Goal: Register for event/course

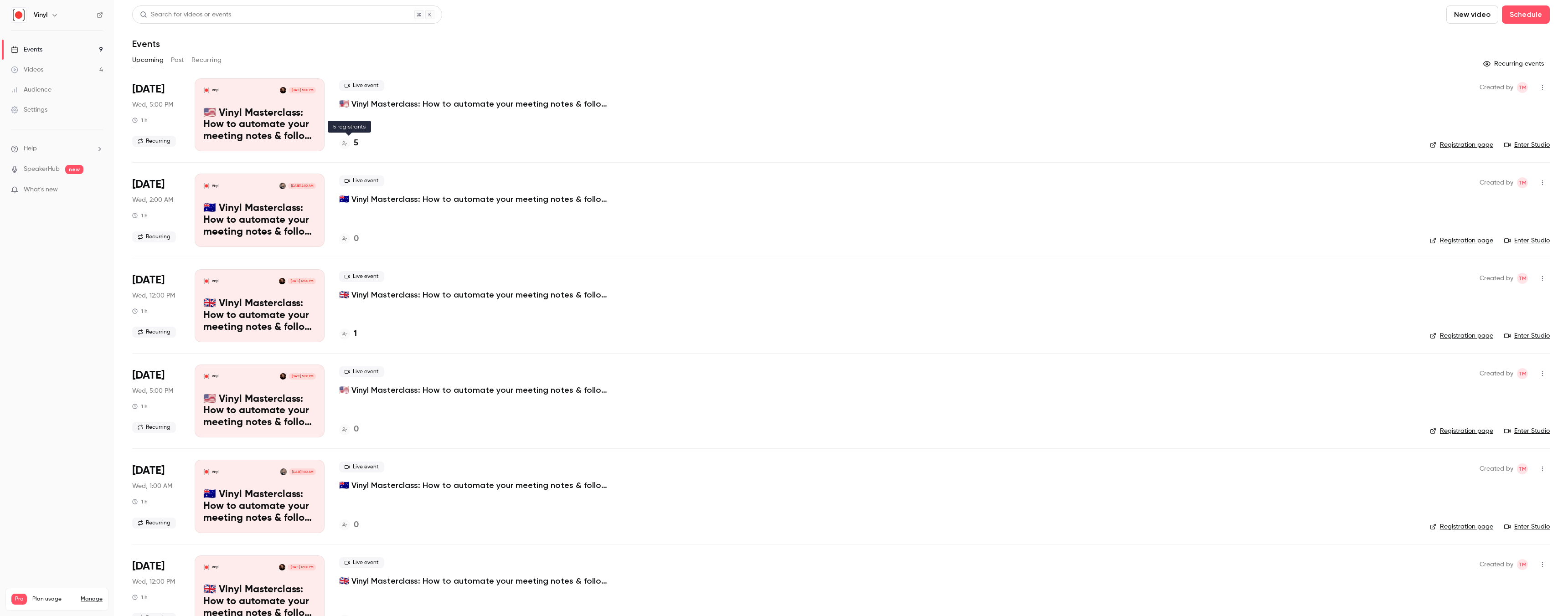
click at [352, 142] on div "5" at bounding box center [348, 143] width 19 height 12
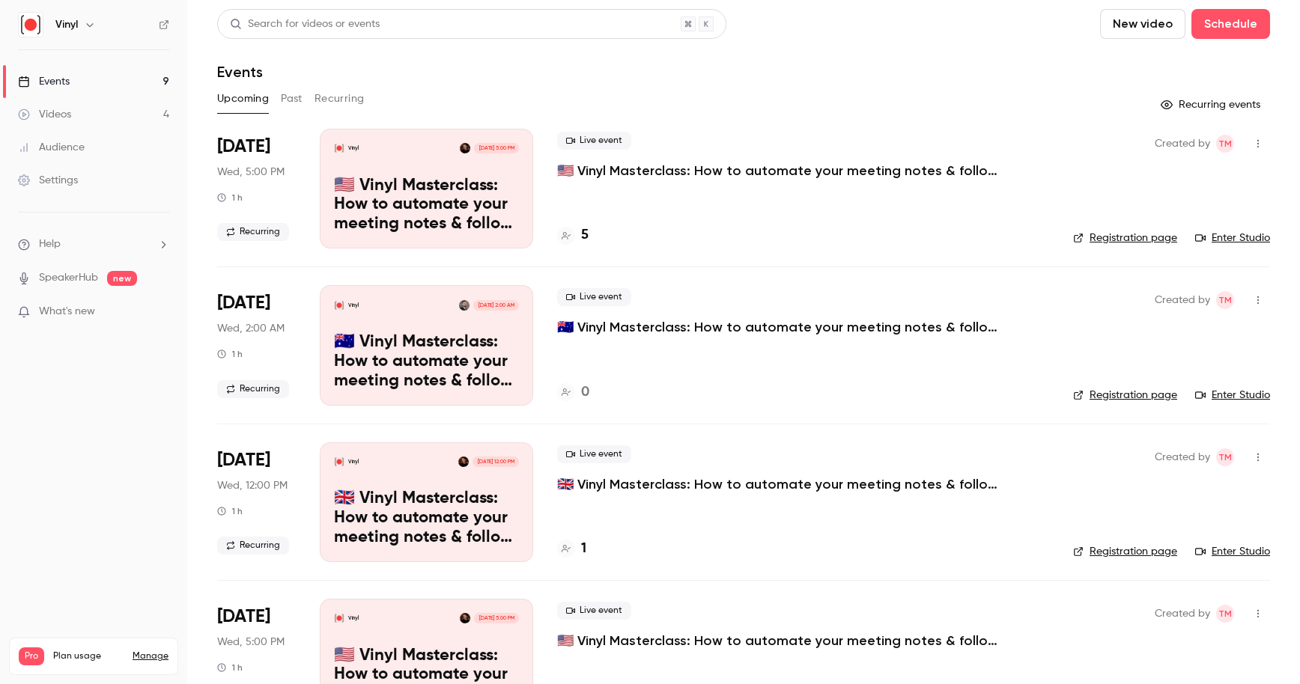
click at [601, 170] on p "🇺🇸 Vinyl Masterclass: How to automate your meeting notes & follow ups" at bounding box center [781, 171] width 449 height 18
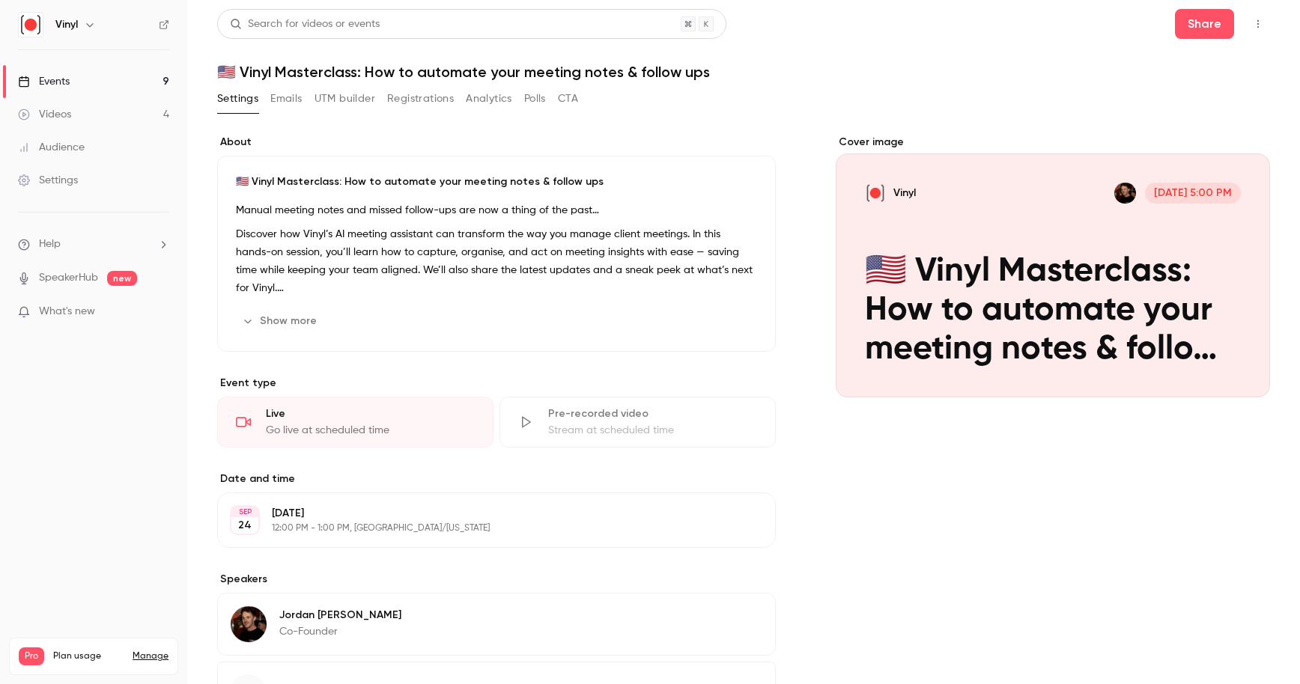
click at [95, 77] on link "Events 9" at bounding box center [93, 81] width 187 height 33
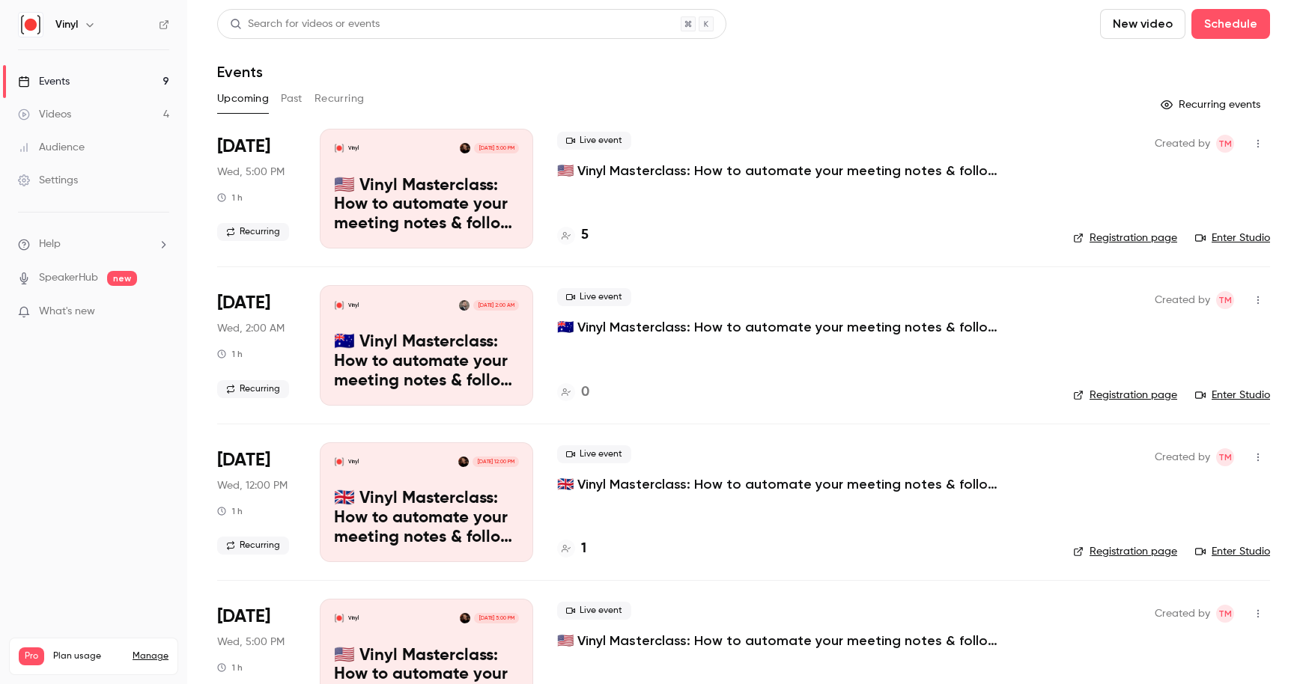
click at [1218, 238] on link "Enter Studio" at bounding box center [1232, 238] width 75 height 15
